Goal: Navigation & Orientation: Find specific page/section

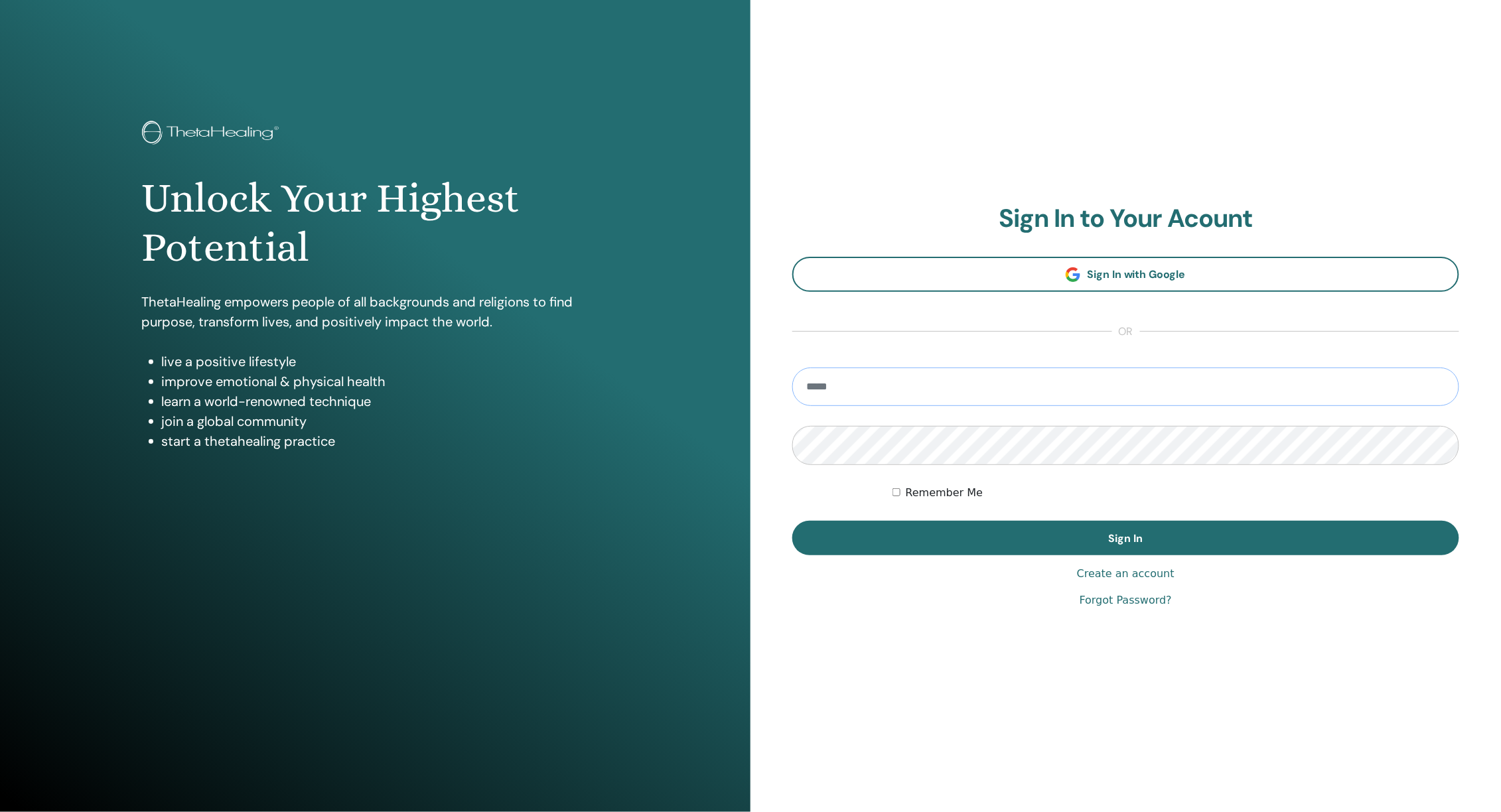
type input "**********"
click at [1126, 539] on button "Sign In" at bounding box center [1126, 538] width 667 height 34
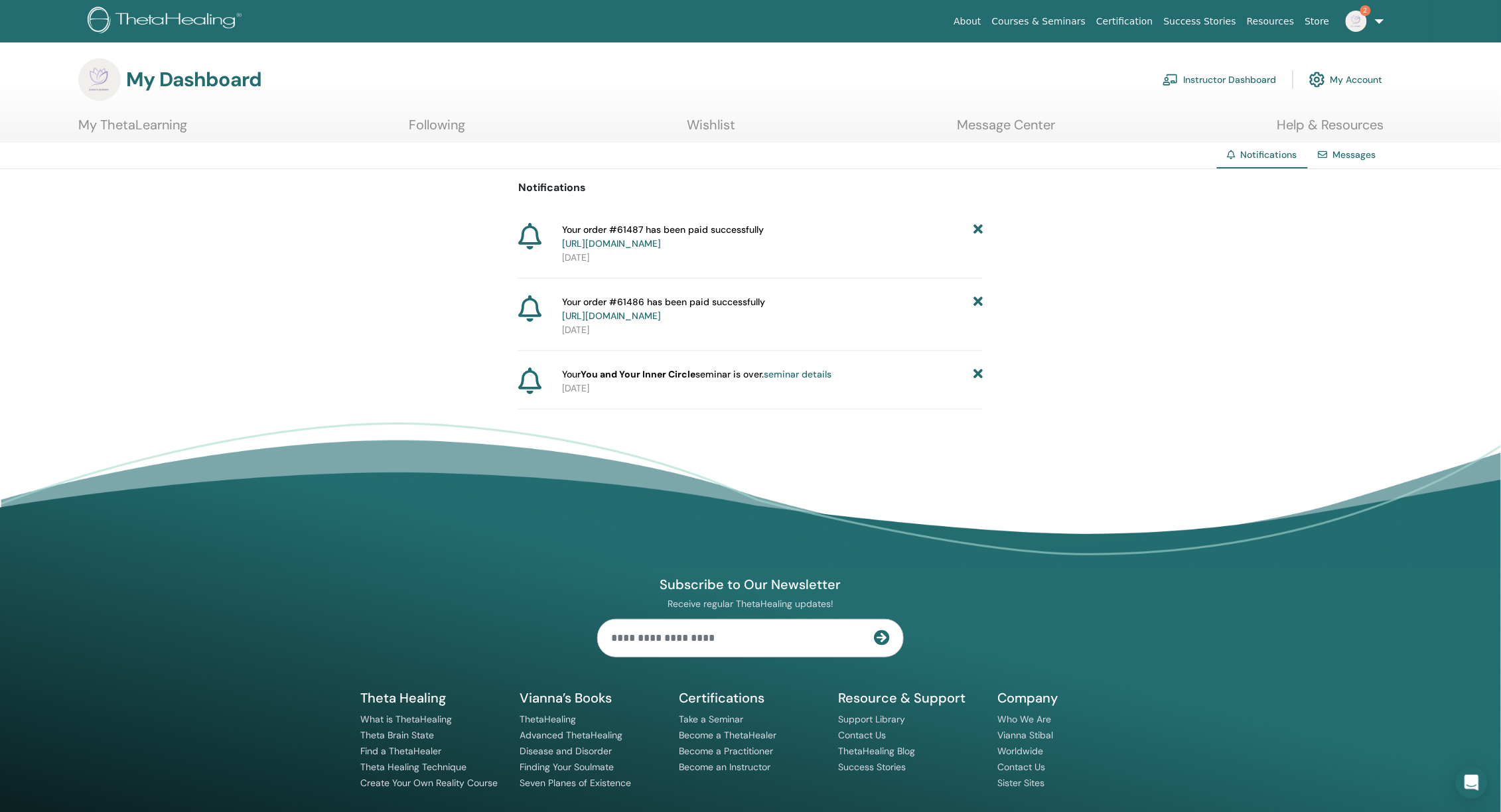
click at [1254, 77] on link "Instructor Dashboard" at bounding box center [1220, 80] width 114 height 30
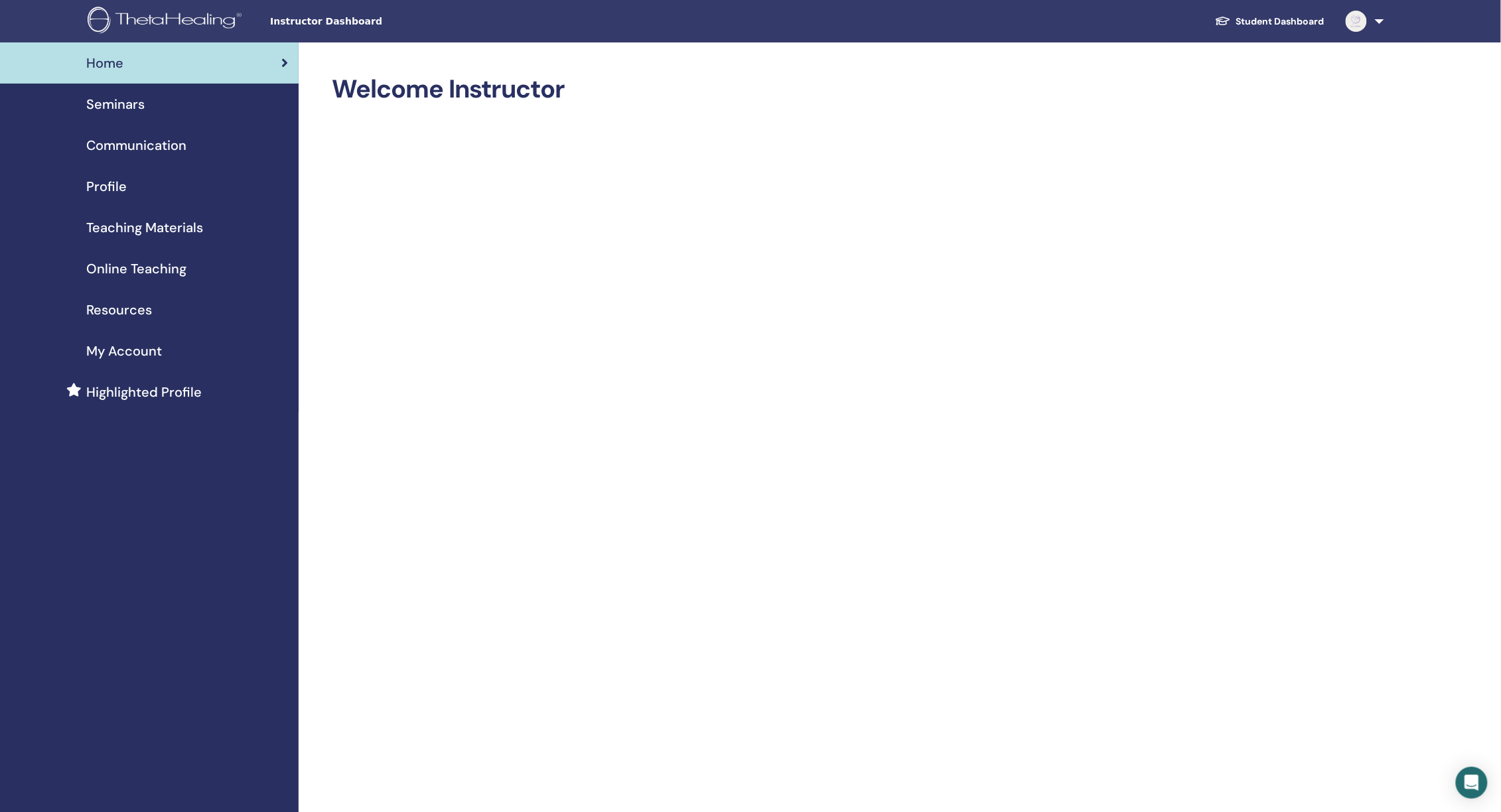
click at [102, 99] on span "Seminars" at bounding box center [115, 104] width 58 height 20
